Goal: Transaction & Acquisition: Download file/media

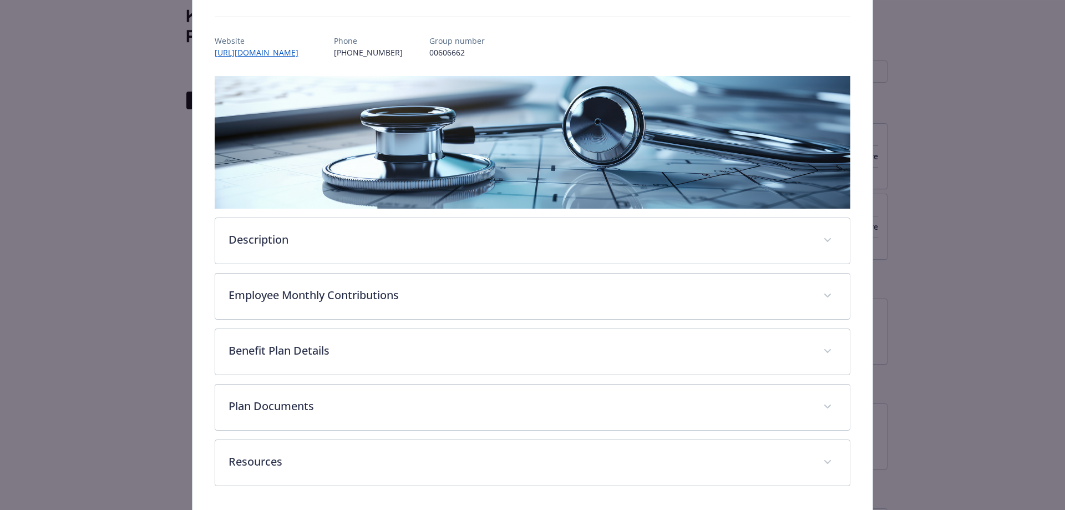
scroll to position [149, 0]
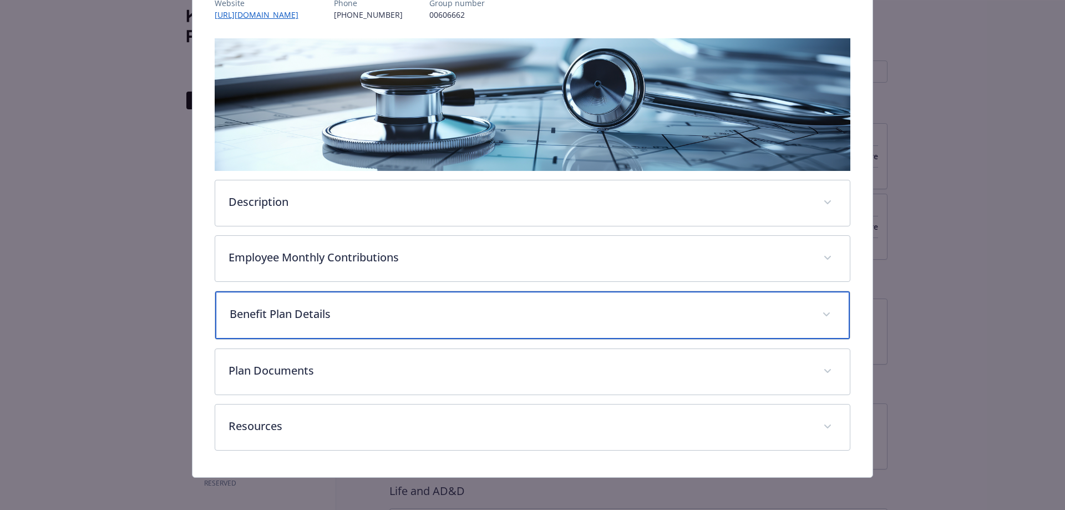
click at [324, 307] on p "Benefit Plan Details" at bounding box center [520, 314] width 580 height 17
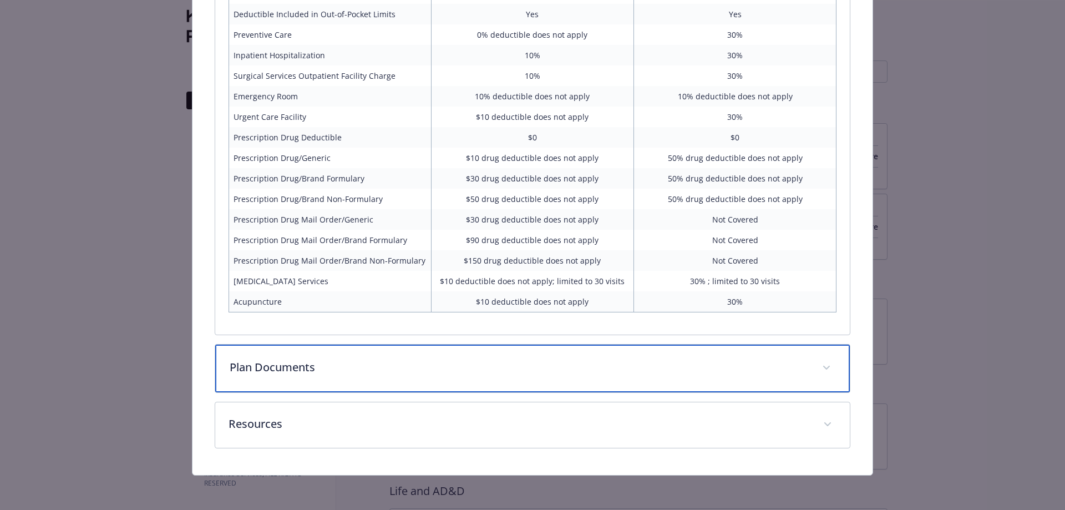
scroll to position [653, 0]
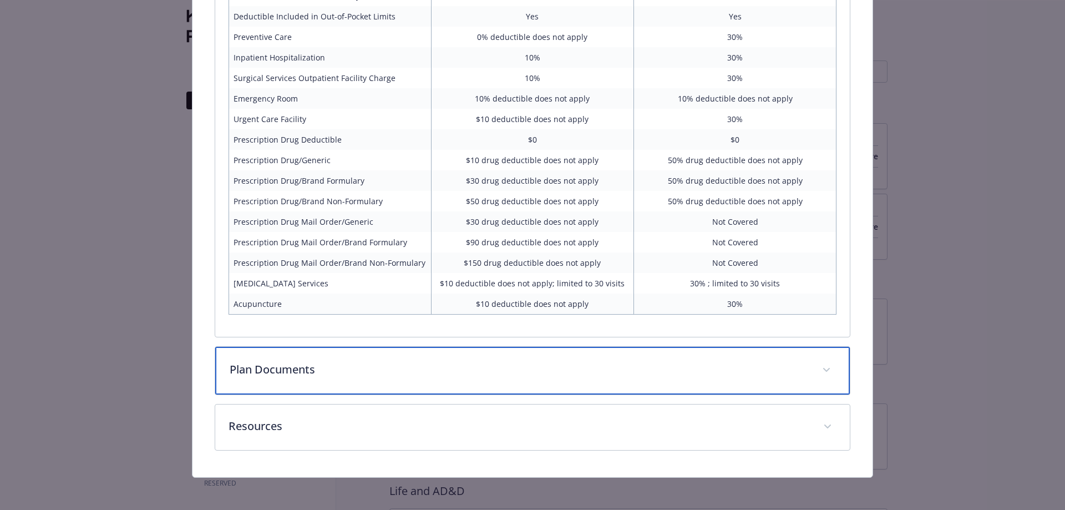
click at [296, 364] on p "Plan Documents" at bounding box center [520, 369] width 580 height 17
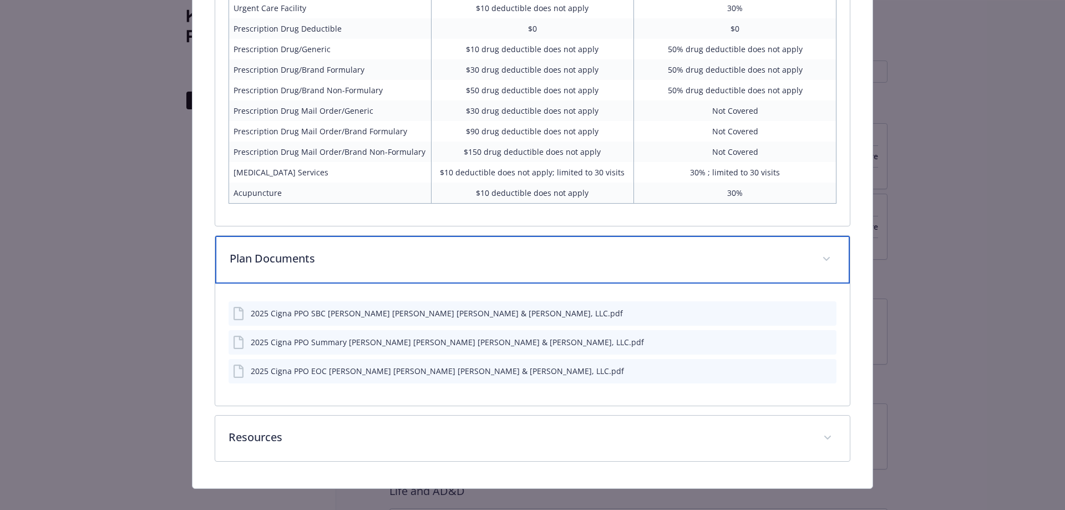
scroll to position [778, 0]
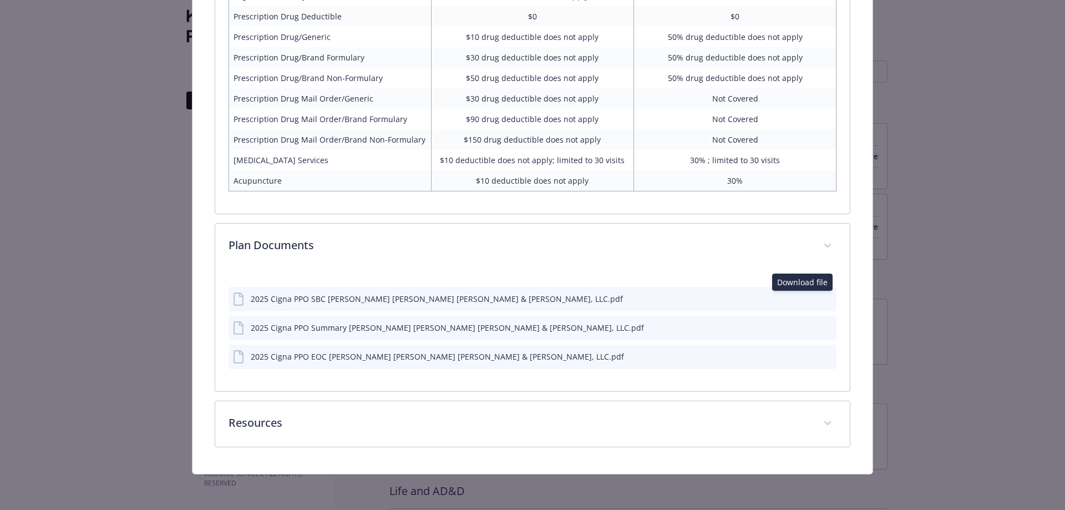
click at [803, 298] on icon "download file" at bounding box center [807, 297] width 9 height 9
click at [803, 326] on icon "download file" at bounding box center [807, 327] width 9 height 9
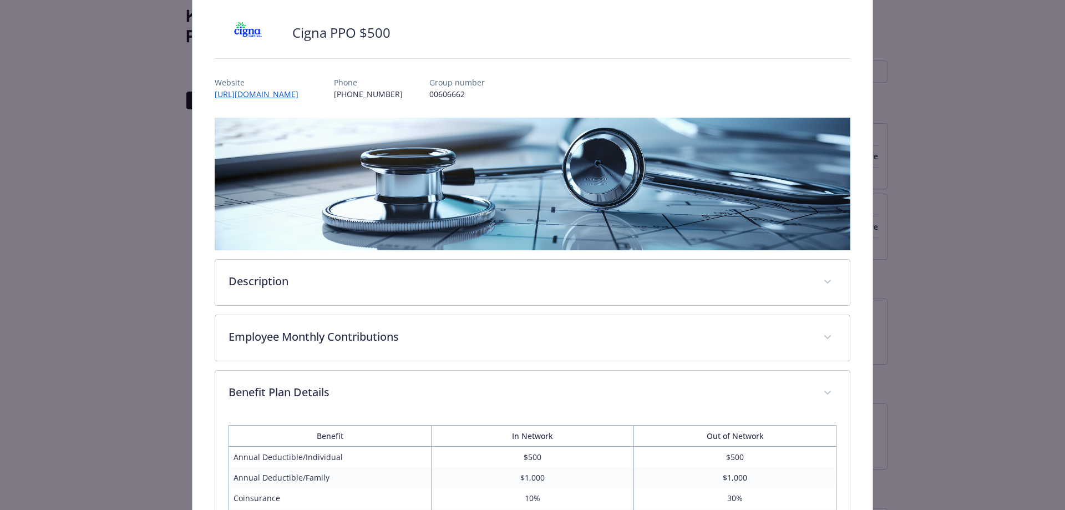
scroll to position [0, 0]
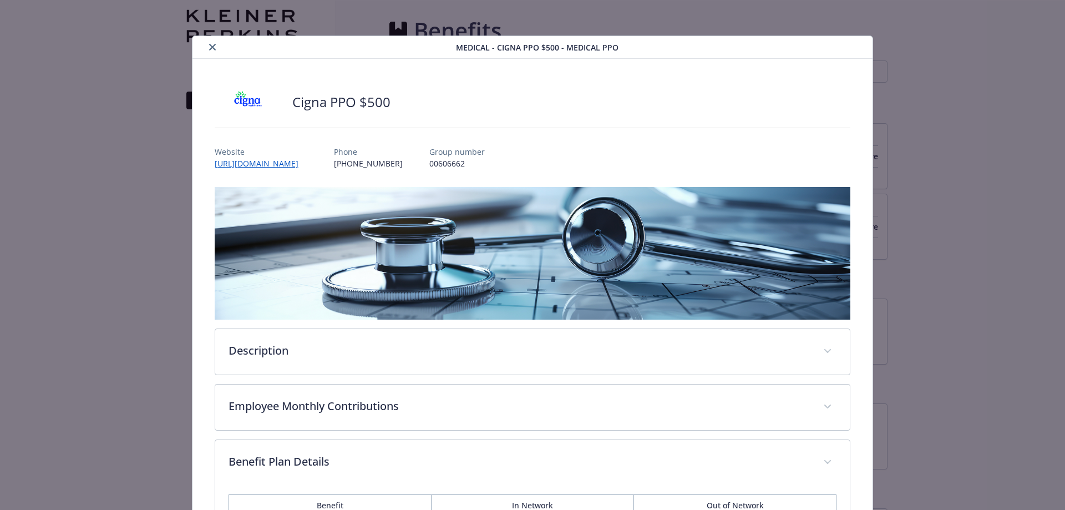
click at [211, 48] on icon "close" at bounding box center [212, 47] width 7 height 7
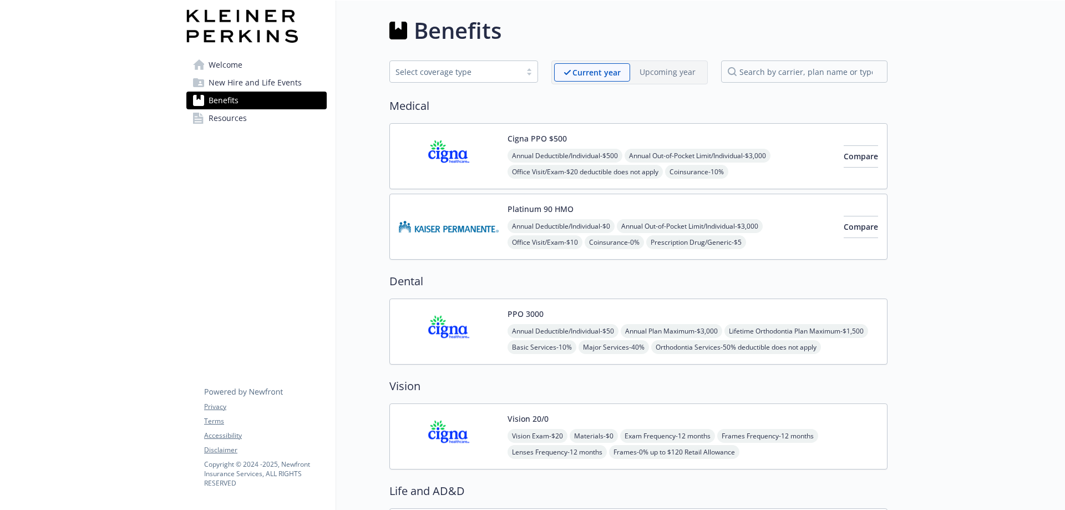
click at [453, 224] on img at bounding box center [449, 226] width 100 height 47
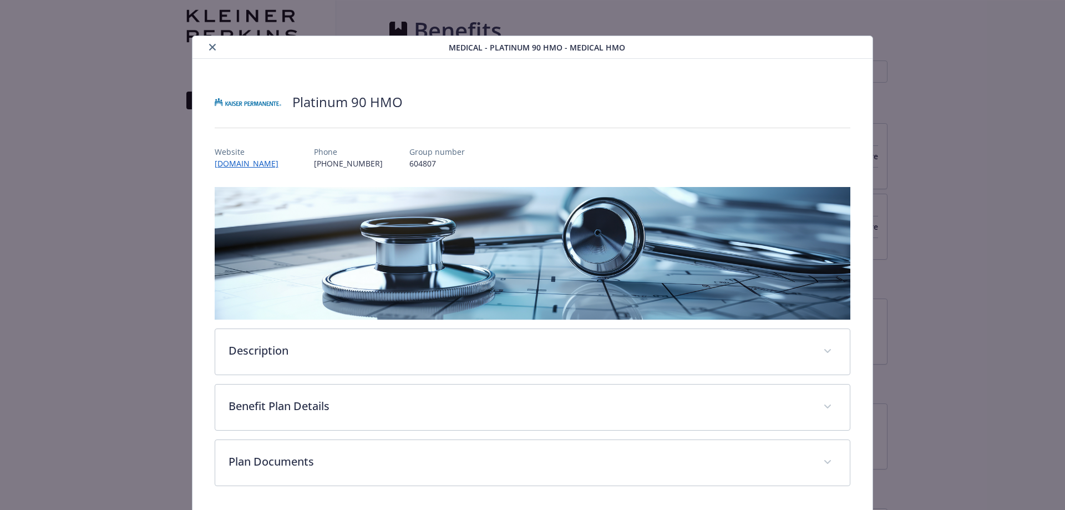
scroll to position [38, 0]
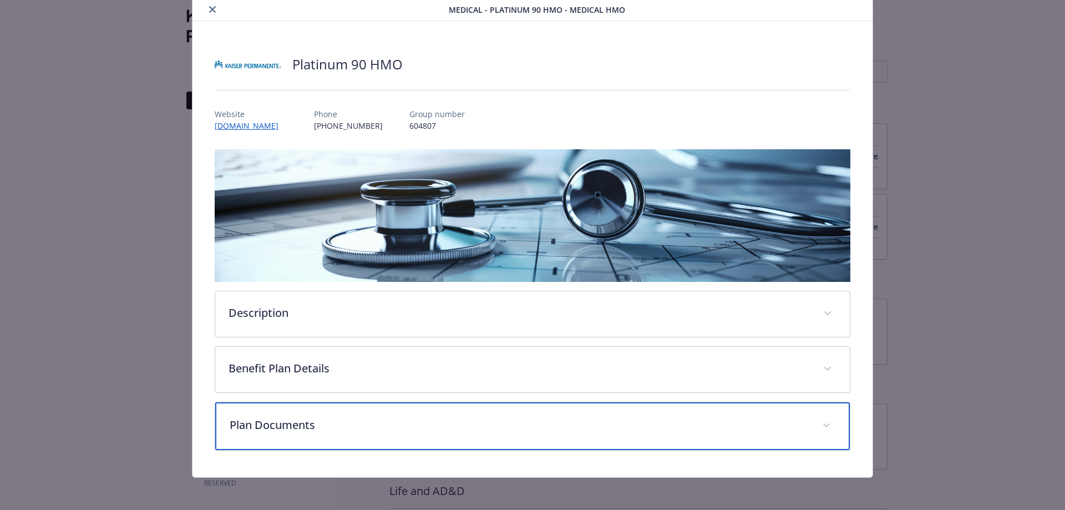
click at [354, 426] on p "Plan Documents" at bounding box center [520, 425] width 580 height 17
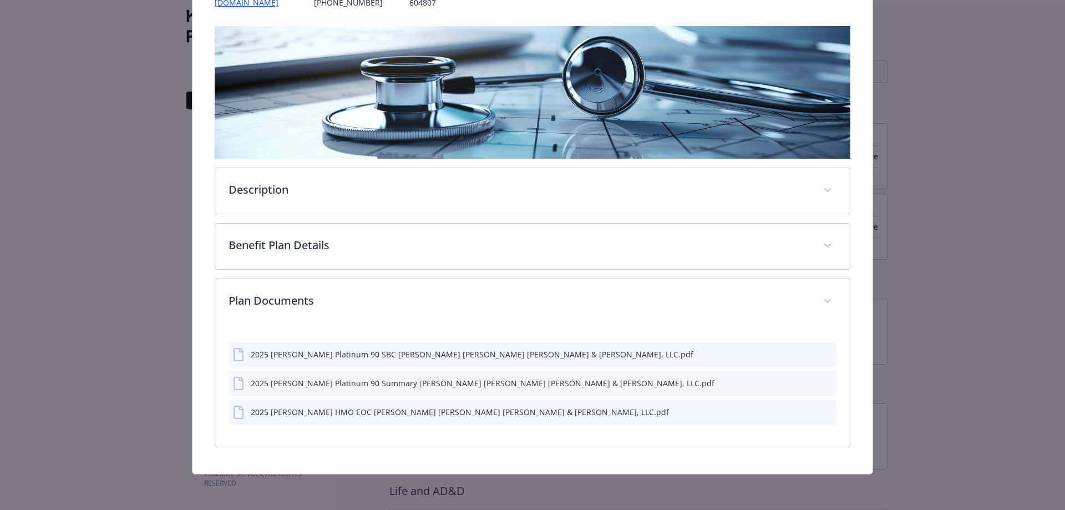
scroll to position [160, 0]
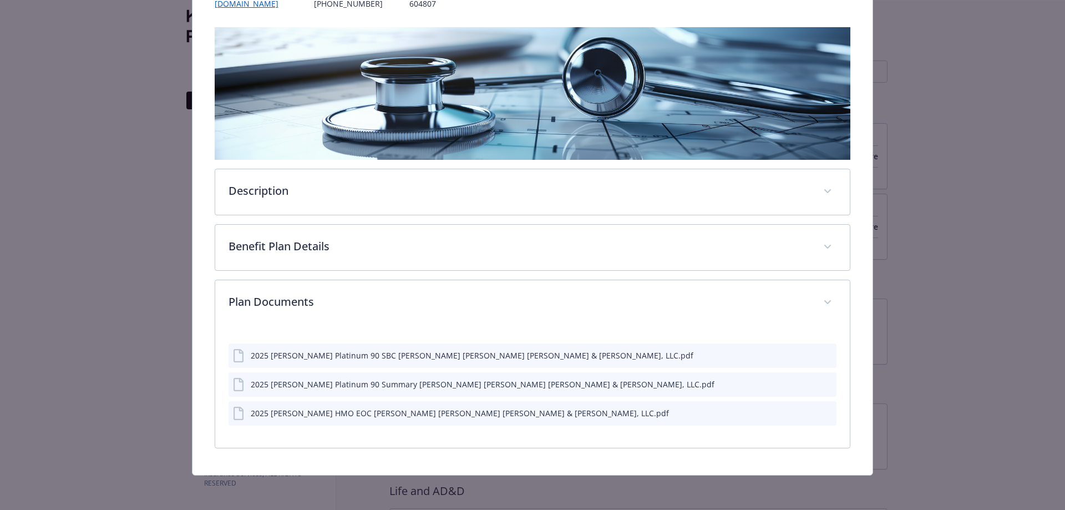
click at [803, 353] on icon "download file" at bounding box center [807, 354] width 9 height 9
